Goal: Find specific page/section: Find specific page/section

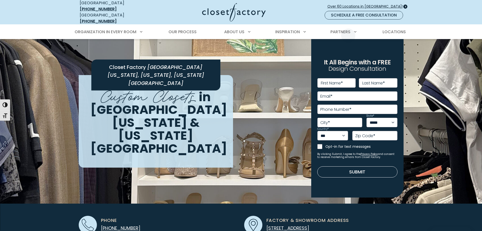
click at [363, 5] on span "Over 60 Locations in [GEOGRAPHIC_DATA]!" at bounding box center [366, 6] width 79 height 5
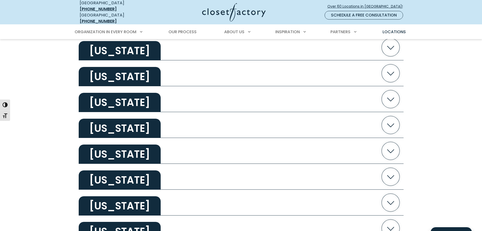
scroll to position [734, 0]
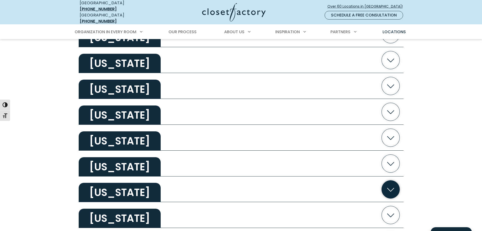
click at [390, 186] on icon "button" at bounding box center [391, 189] width 18 height 18
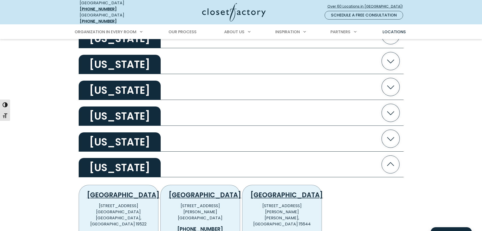
scroll to position [810, 0]
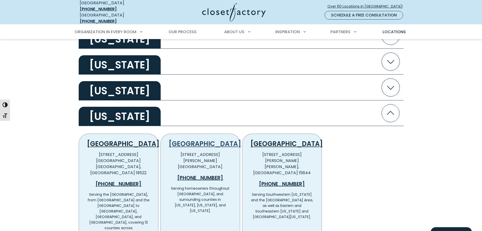
click at [208, 141] on link "Philadelphia" at bounding box center [205, 143] width 72 height 9
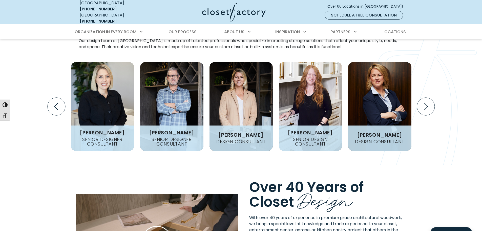
scroll to position [683, 0]
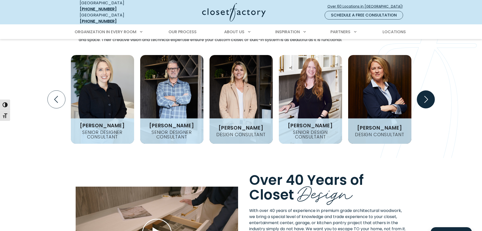
click at [424, 90] on icon "Next slide" at bounding box center [426, 99] width 18 height 18
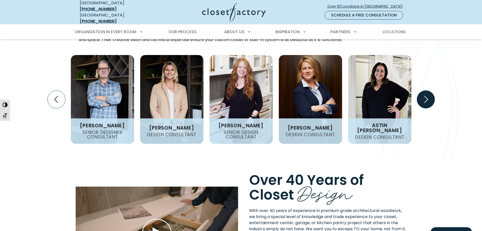
click at [425, 90] on icon "Next slide" at bounding box center [426, 99] width 18 height 18
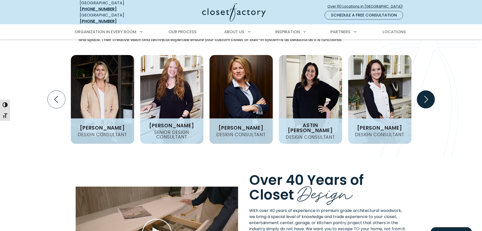
click at [425, 90] on icon "Next slide" at bounding box center [426, 99] width 18 height 18
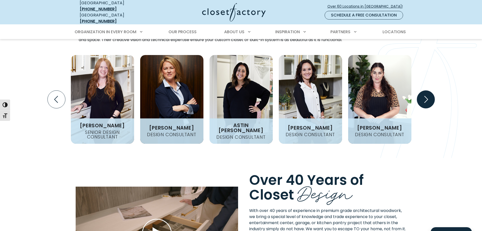
click at [425, 90] on icon "Next slide" at bounding box center [426, 99] width 18 height 18
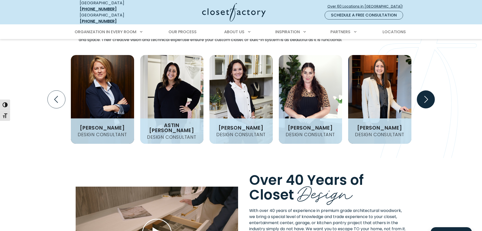
click at [425, 90] on icon "Next slide" at bounding box center [426, 99] width 18 height 18
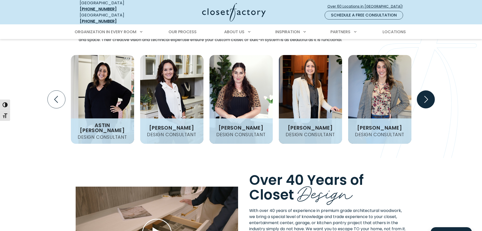
click at [425, 90] on icon "Next slide" at bounding box center [426, 99] width 18 height 18
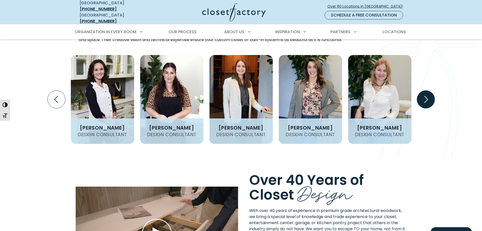
click at [426, 90] on icon "Next slide" at bounding box center [426, 99] width 18 height 18
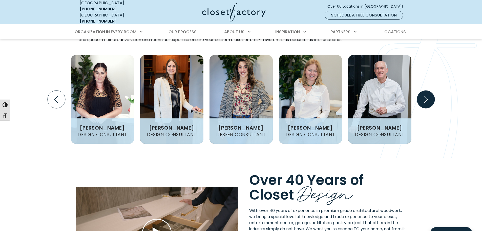
click at [426, 90] on icon "Next slide" at bounding box center [426, 99] width 18 height 18
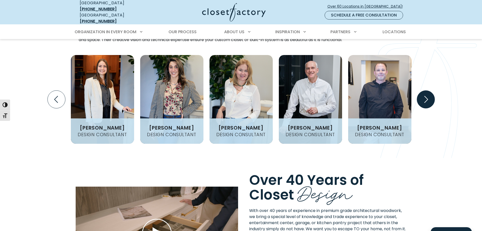
click at [427, 90] on icon "Next slide" at bounding box center [426, 99] width 22 height 22
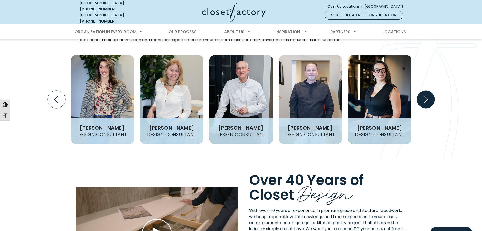
click at [427, 96] on icon "Next slide" at bounding box center [426, 99] width 4 height 7
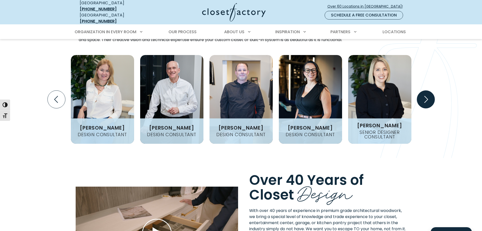
click at [427, 96] on icon "Next slide" at bounding box center [426, 99] width 4 height 7
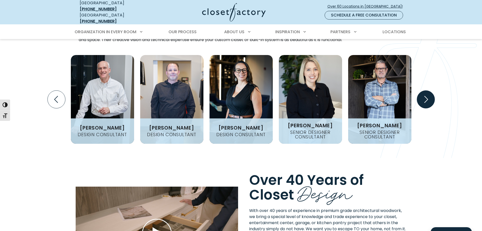
click at [427, 96] on icon "Next slide" at bounding box center [426, 99] width 4 height 7
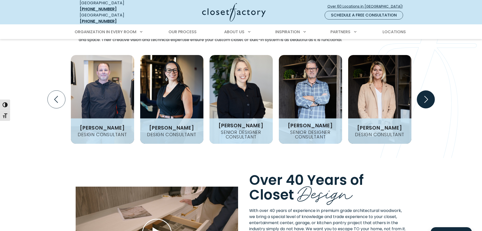
click at [427, 96] on icon "Next slide" at bounding box center [426, 99] width 4 height 7
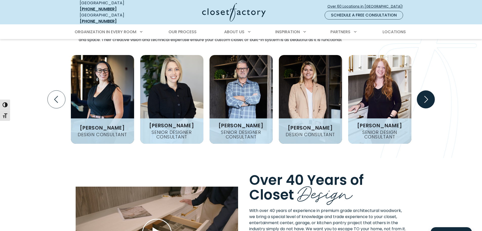
click at [427, 96] on icon "Next slide" at bounding box center [426, 99] width 4 height 7
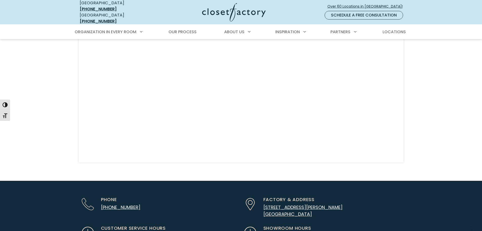
scroll to position [1365, 0]
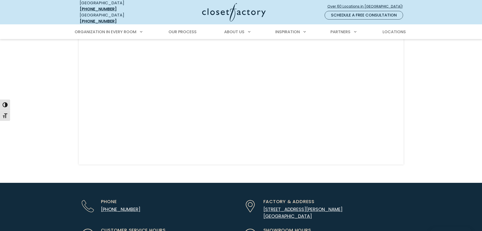
drag, startPoint x: 156, startPoint y: 96, endPoint x: 276, endPoint y: 149, distance: 131.2
drag, startPoint x: 223, startPoint y: 80, endPoint x: 234, endPoint y: 107, distance: 28.7
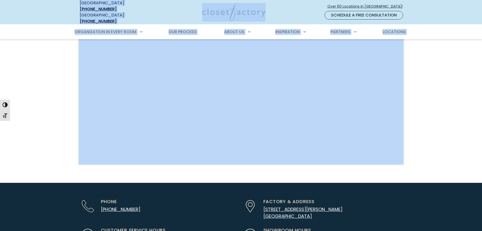
click at [443, 99] on div "Find Your Inspiration At Our Showroom" at bounding box center [241, 72] width 482 height 220
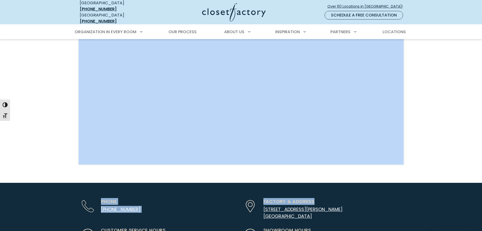
drag, startPoint x: 317, startPoint y: 151, endPoint x: 323, endPoint y: 173, distance: 22.8
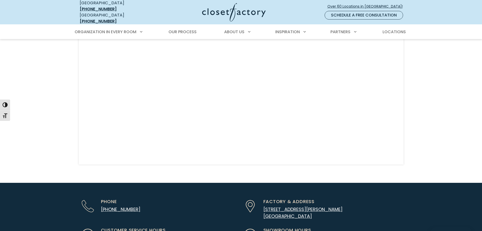
click at [342, 197] on div "Factory & Address [STREET_ADDRESS][PERSON_NAME]" at bounding box center [319, 208] width 156 height 23
